Goal: Find specific page/section: Find specific page/section

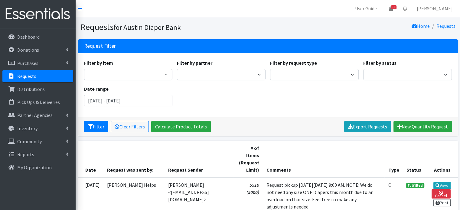
click at [30, 79] on link "Requests" at bounding box center [37, 76] width 71 height 12
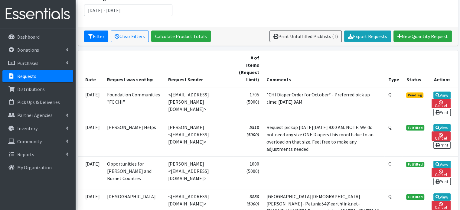
scroll to position [91, 0]
